Goal: Navigation & Orientation: Find specific page/section

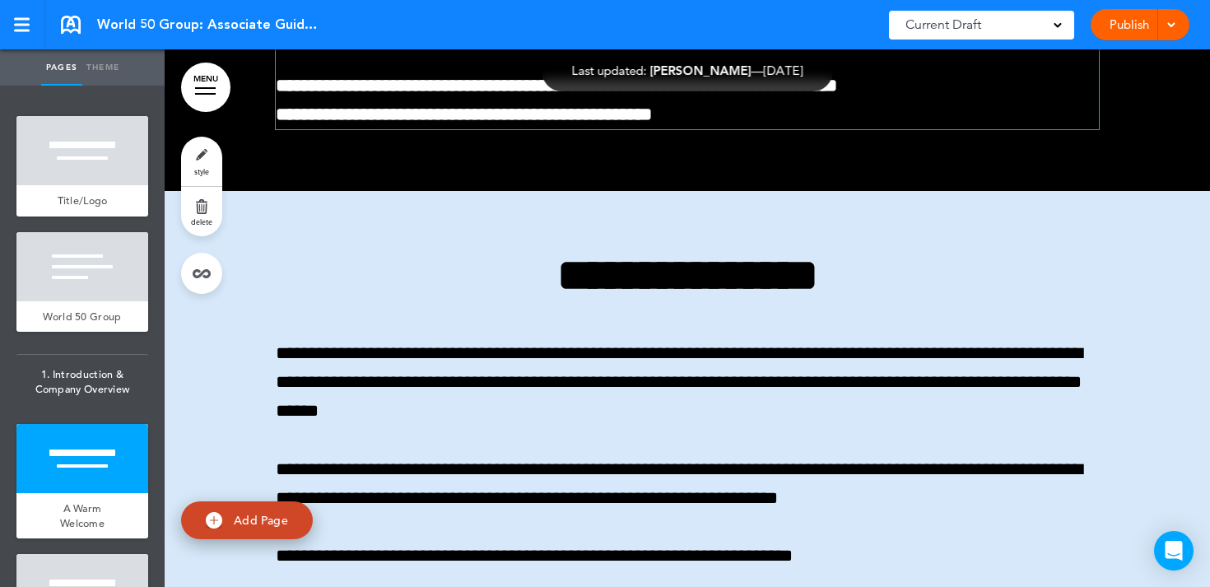
scroll to position [1420, 0]
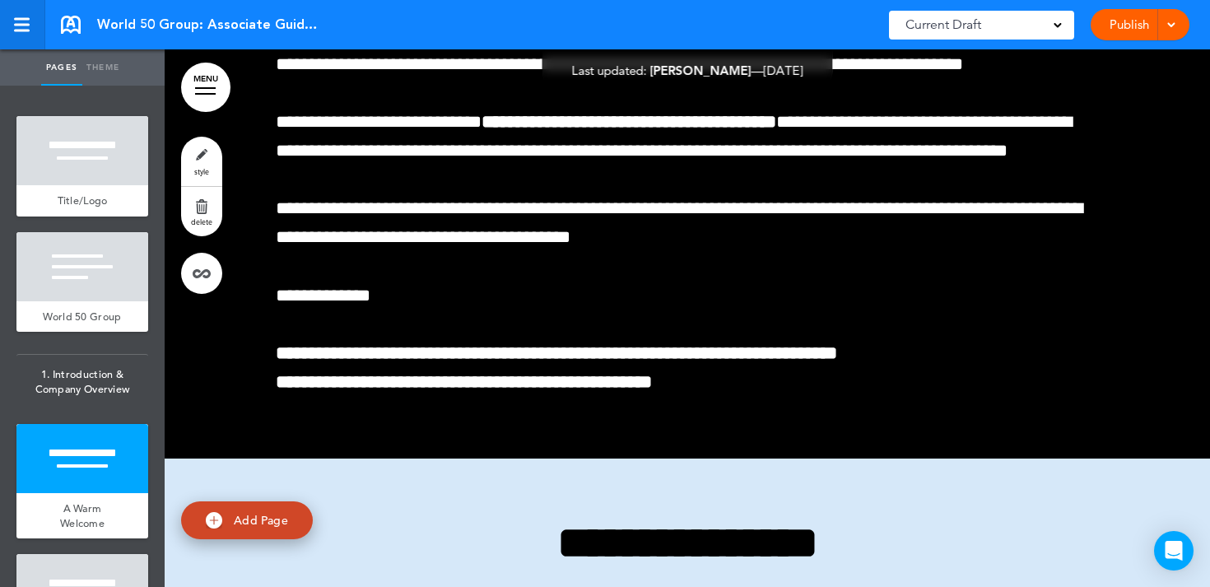
click at [28, 36] on link at bounding box center [22, 24] width 45 height 49
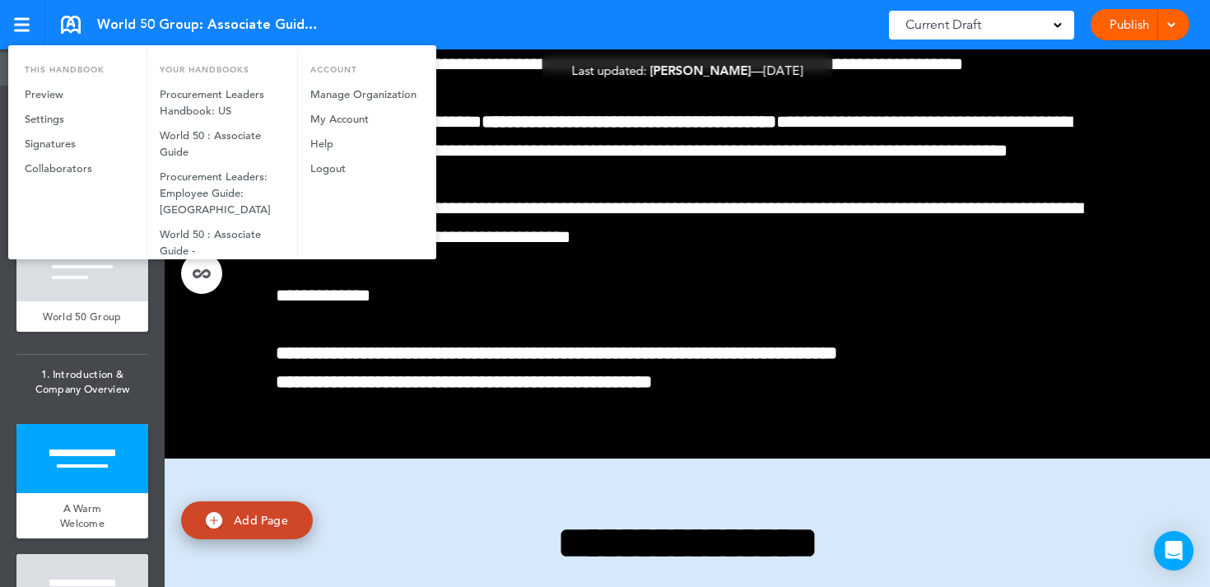
click at [602, 161] on div at bounding box center [605, 293] width 1210 height 587
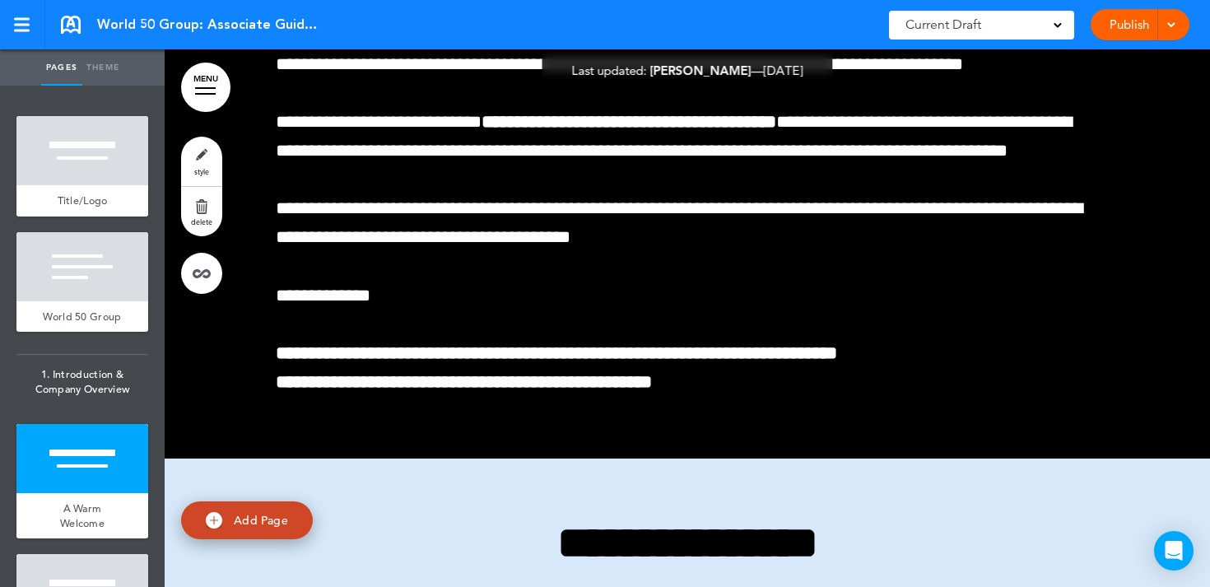
click at [1172, 20] on span at bounding box center [1171, 23] width 11 height 11
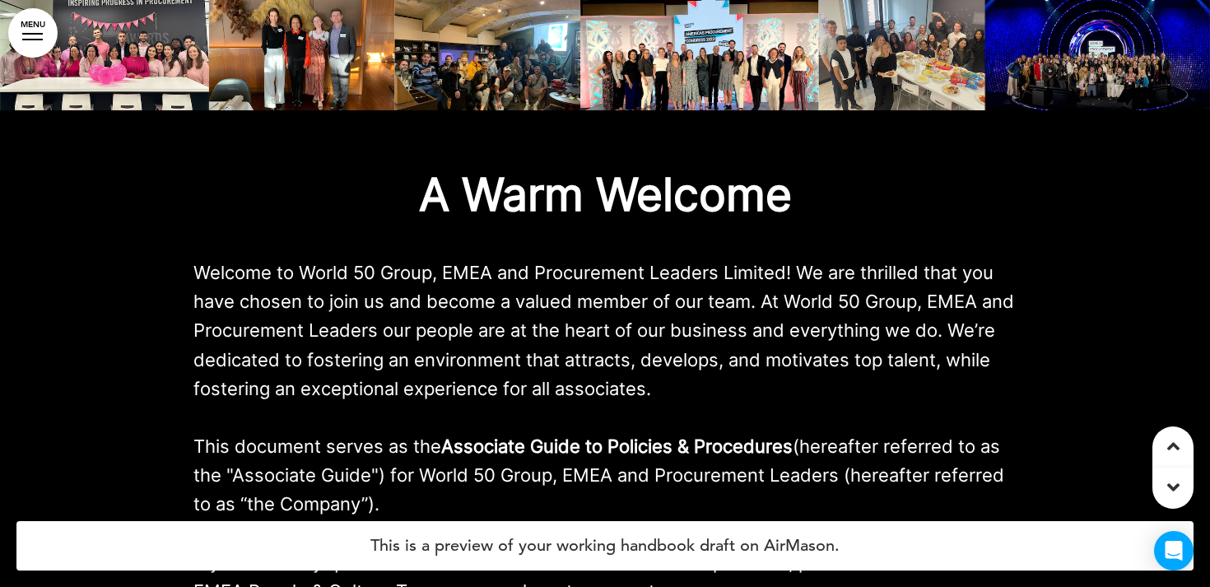
scroll to position [1299, 0]
